Goal: Task Accomplishment & Management: Use online tool/utility

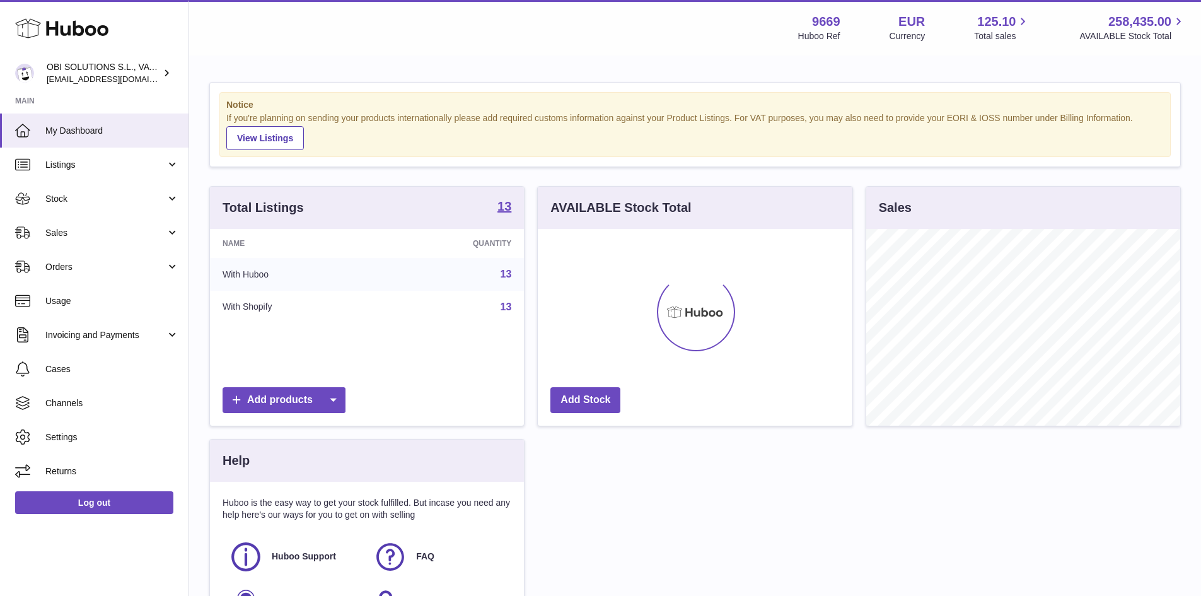
scroll to position [197, 315]
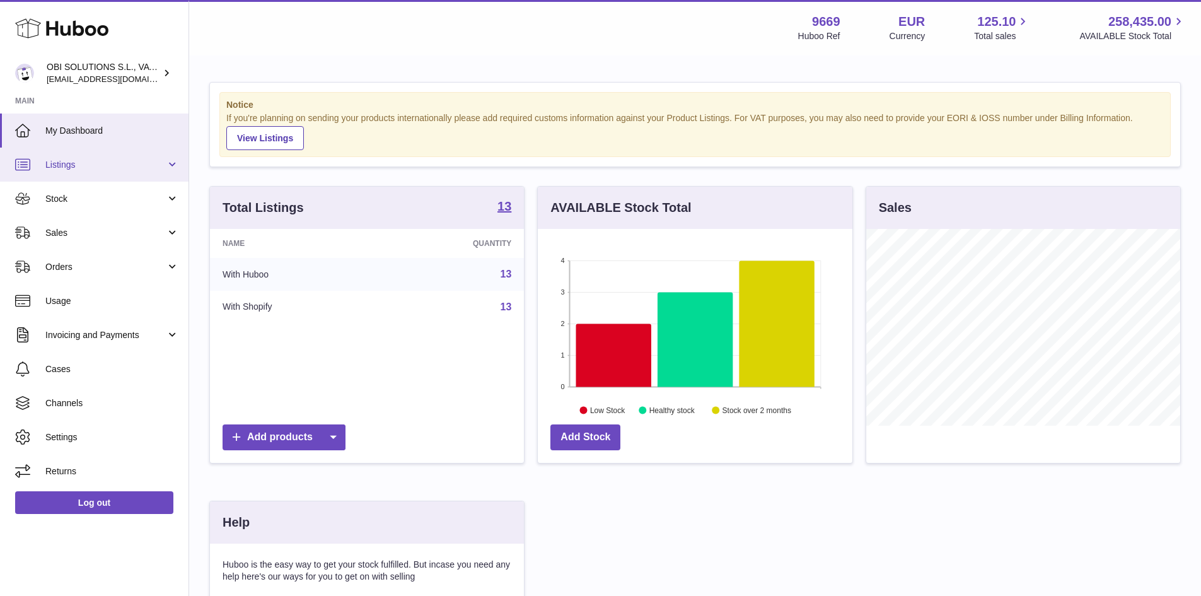
click at [72, 166] on span "Listings" at bounding box center [105, 165] width 120 height 12
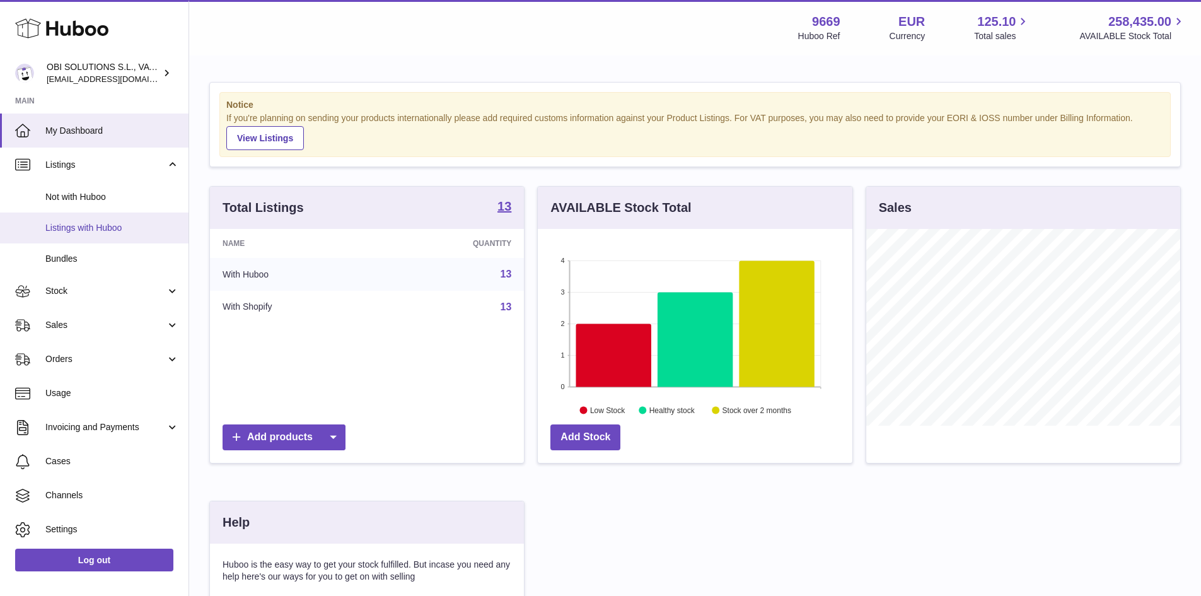
click at [90, 228] on span "Listings with Huboo" at bounding box center [112, 228] width 134 height 12
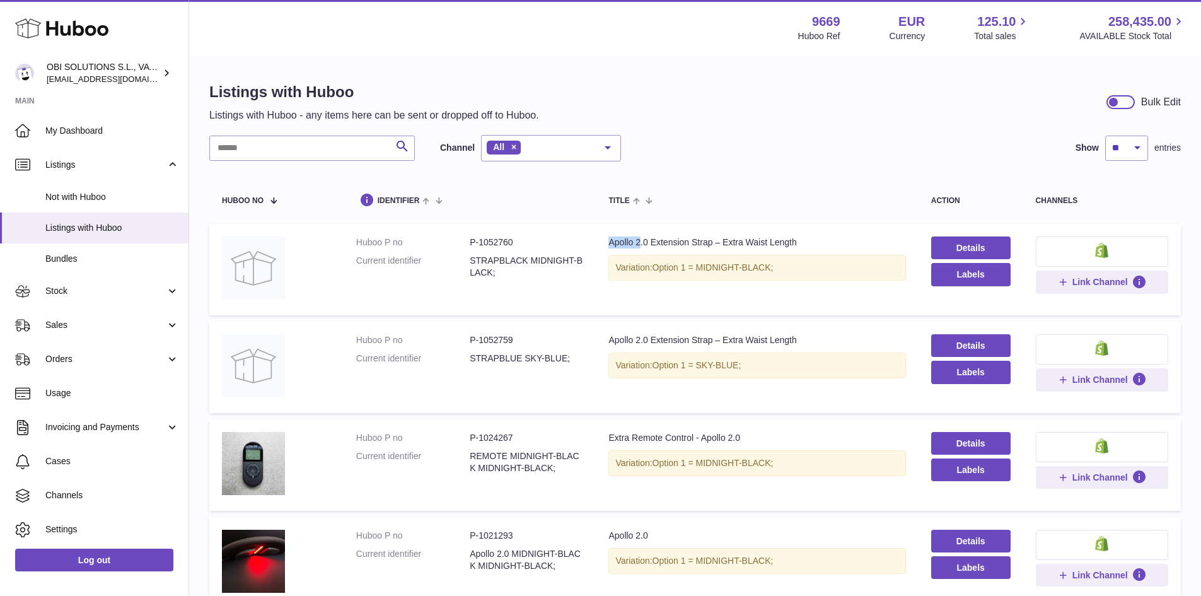
drag, startPoint x: 606, startPoint y: 242, endPoint x: 639, endPoint y: 241, distance: 33.4
click at [639, 241] on div "Apollo 2.0 Extension Strap – Extra Waist Length" at bounding box center [756, 242] width 297 height 12
copy div "Apollo 2"
click at [247, 147] on input "text" at bounding box center [311, 148] width 205 height 25
paste input "********"
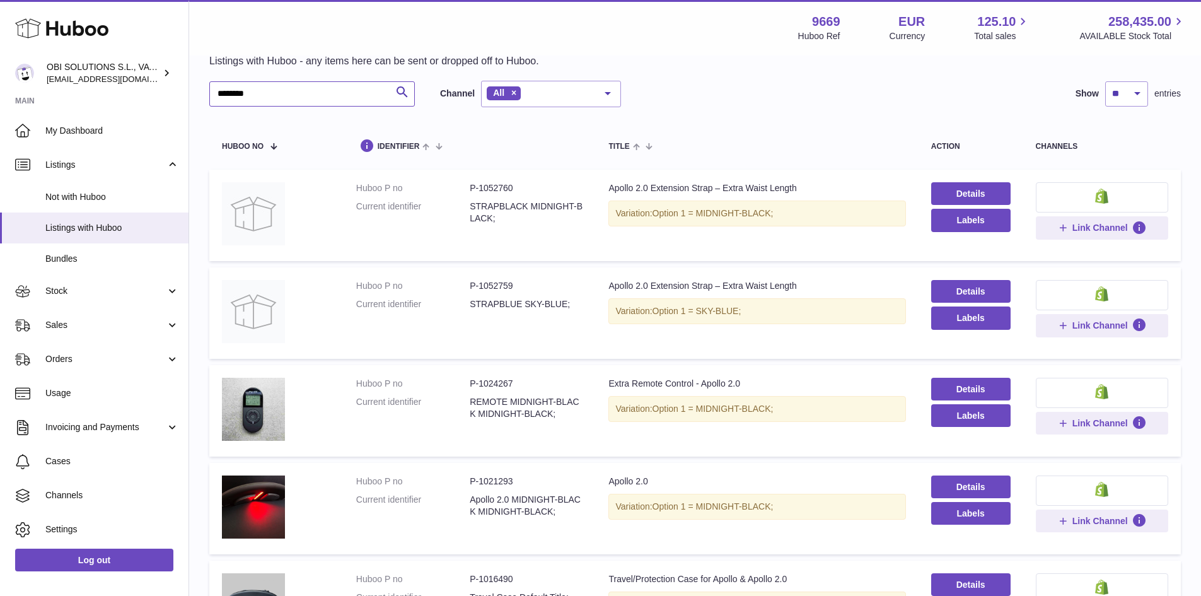
scroll to position [33, 0]
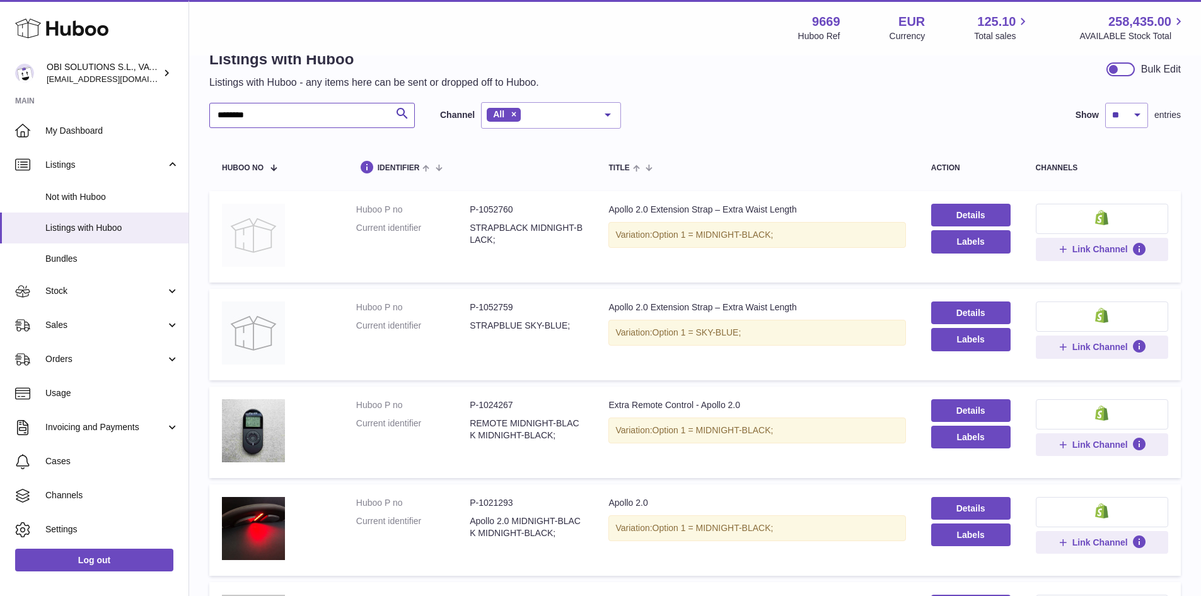
type input "********"
click at [257, 238] on img at bounding box center [253, 235] width 63 height 63
